Goal: Browse casually

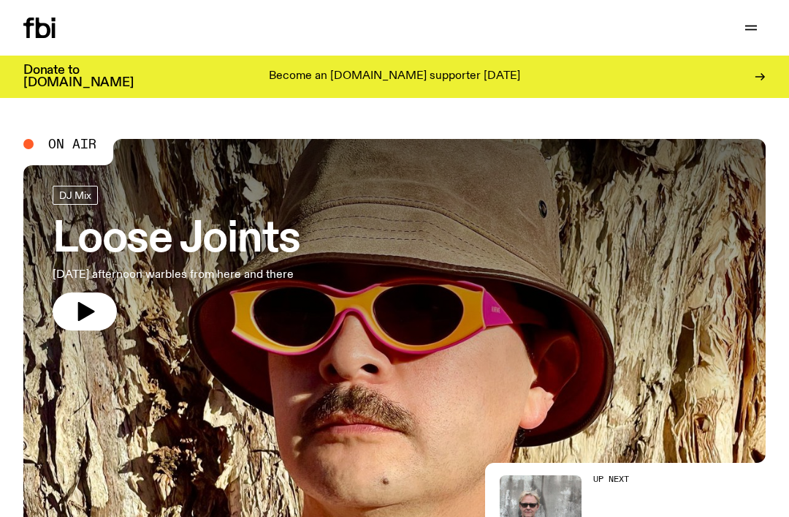
click at [72, 310] on button "button" at bounding box center [85, 311] width 64 height 38
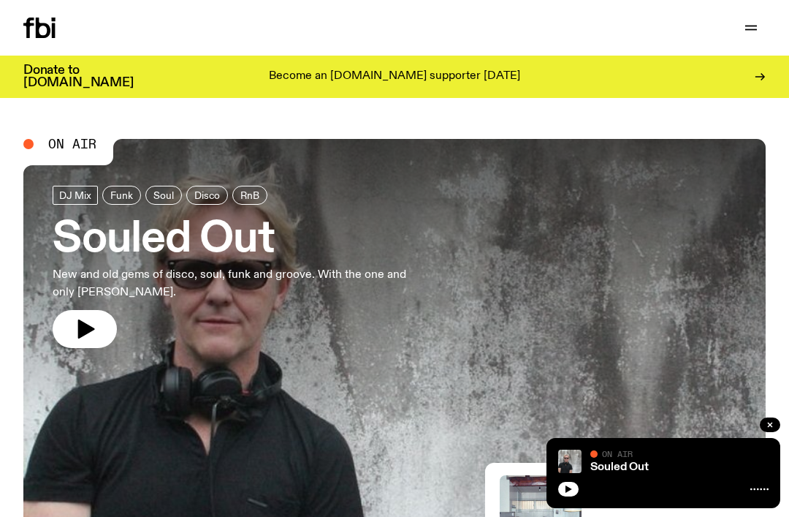
click at [85, 333] on icon "button" at bounding box center [86, 328] width 17 height 19
click at [87, 324] on icon "button" at bounding box center [86, 328] width 17 height 19
click at [92, 314] on button "button" at bounding box center [85, 329] width 64 height 38
